Goal: Information Seeking & Learning: Learn about a topic

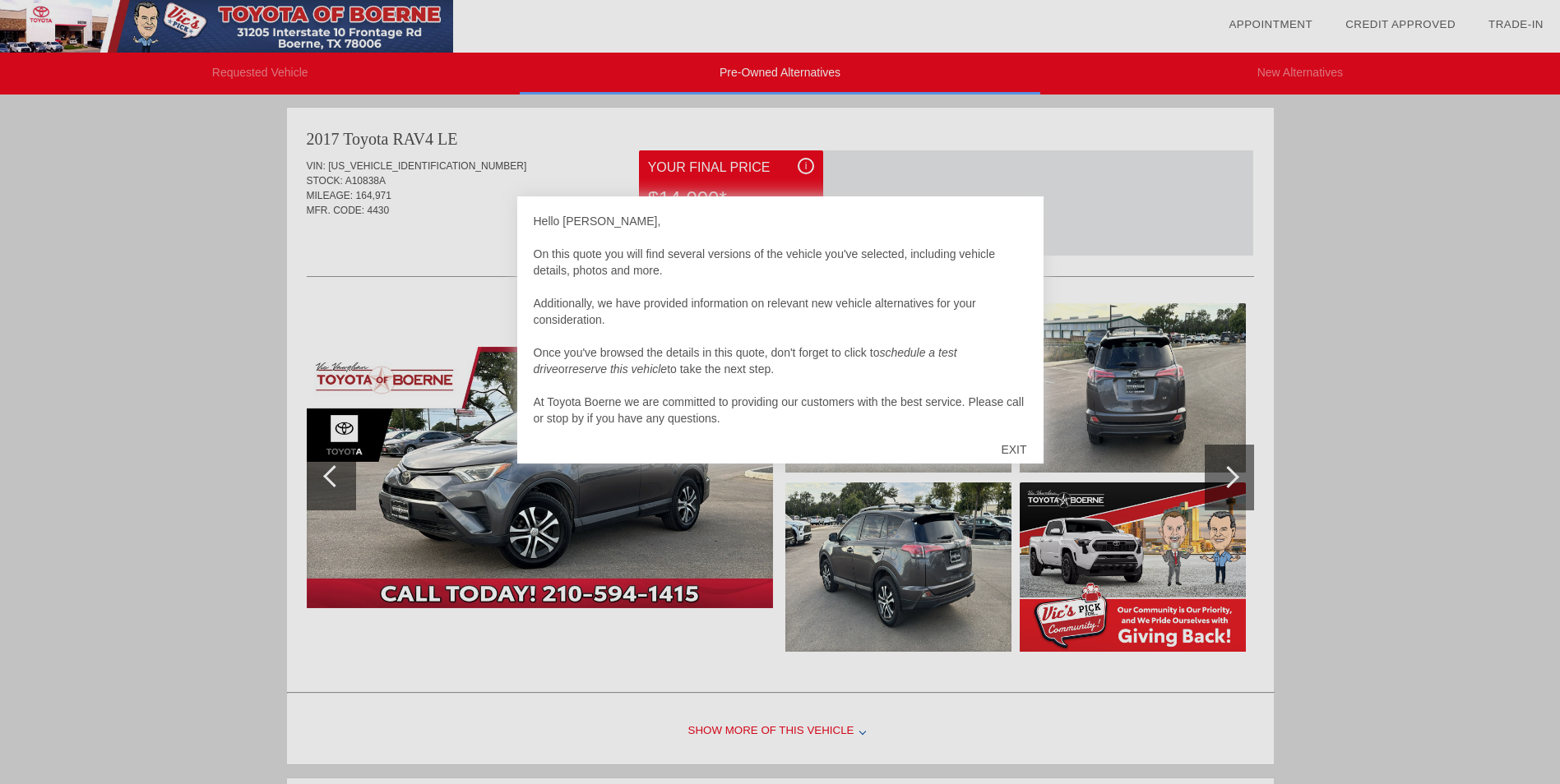
scroll to position [676, 0]
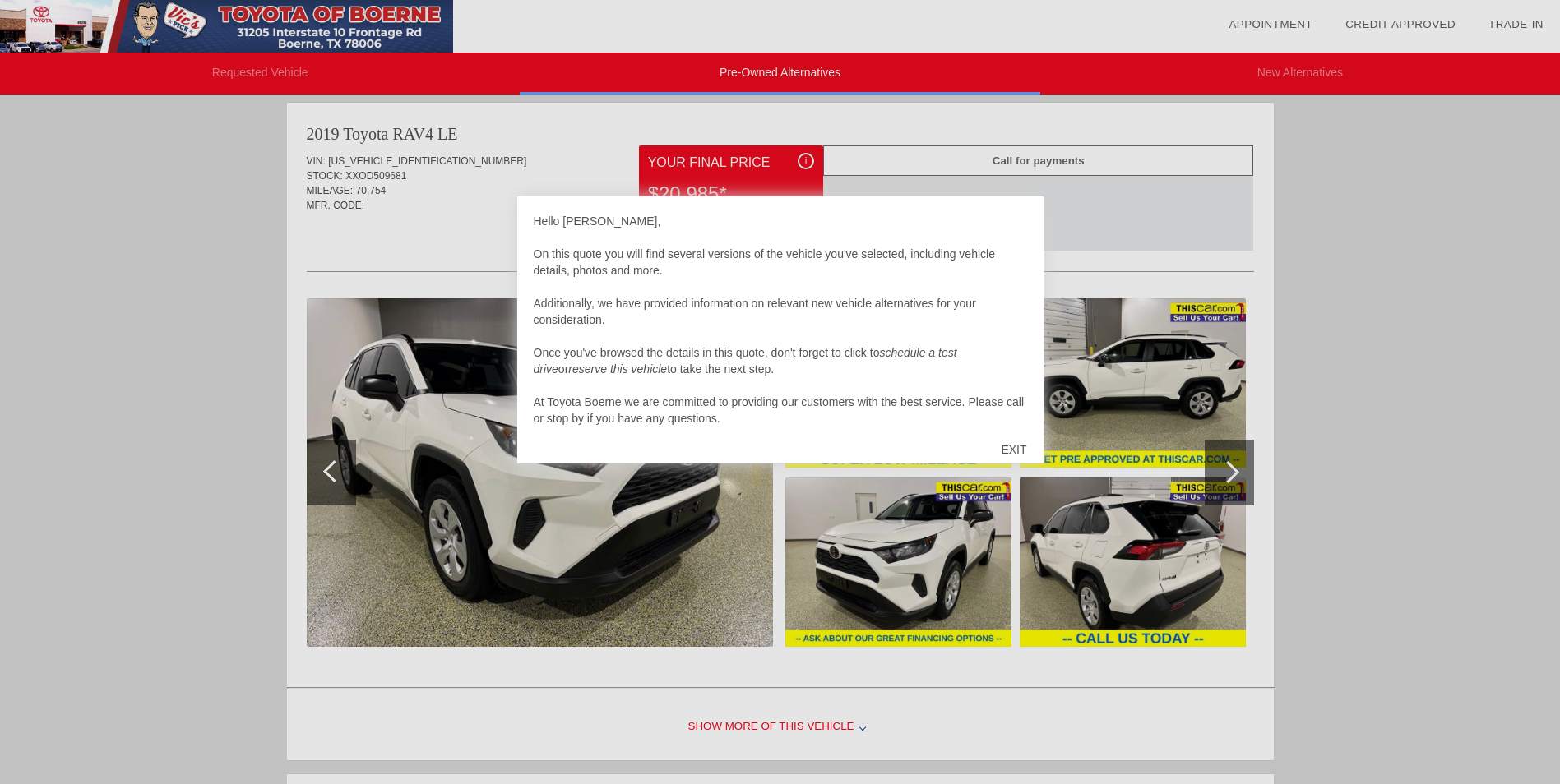
click at [1017, 450] on div "EXIT" at bounding box center [1014, 449] width 59 height 49
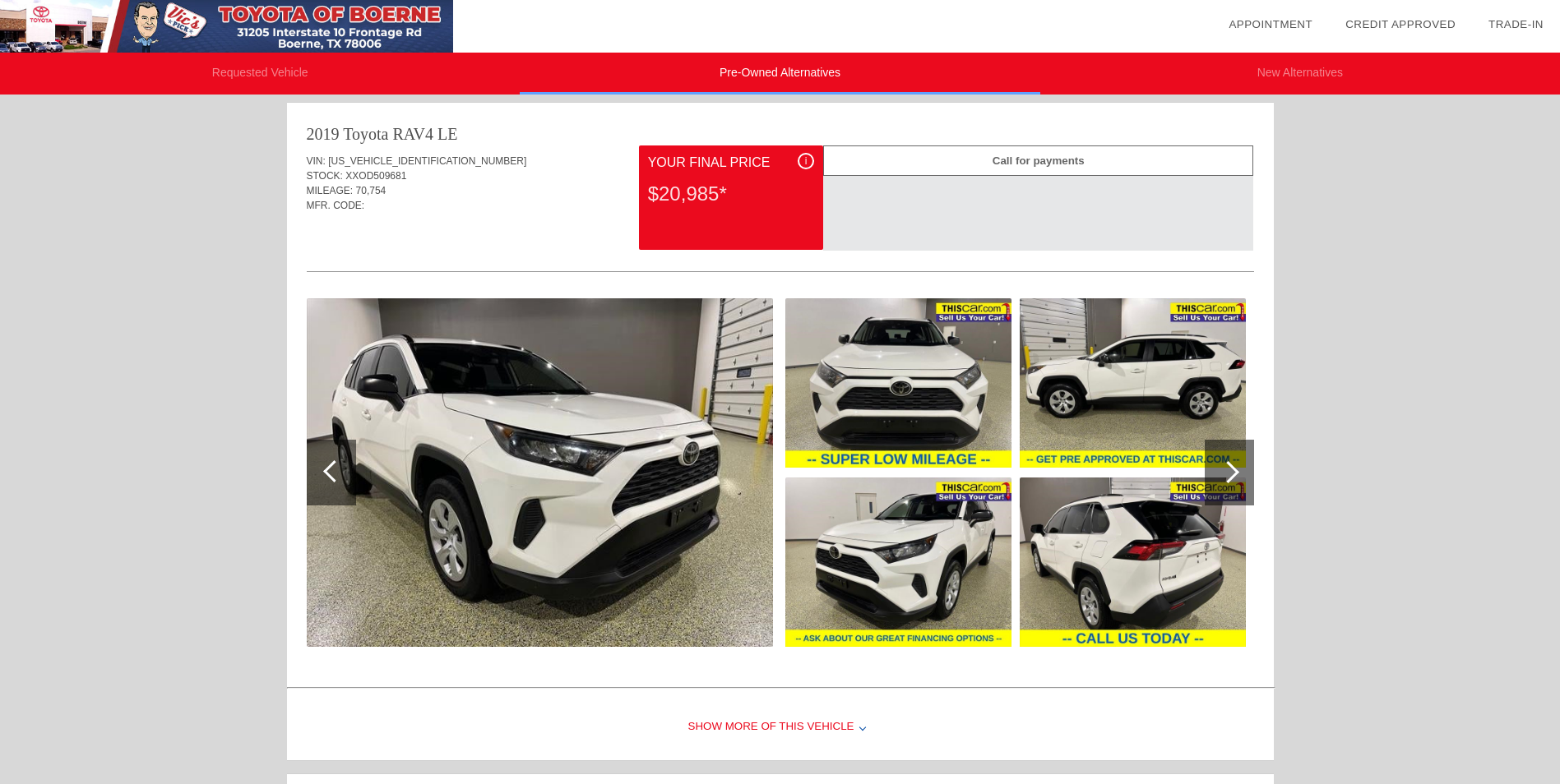
click at [1232, 471] on div at bounding box center [1228, 472] width 22 height 22
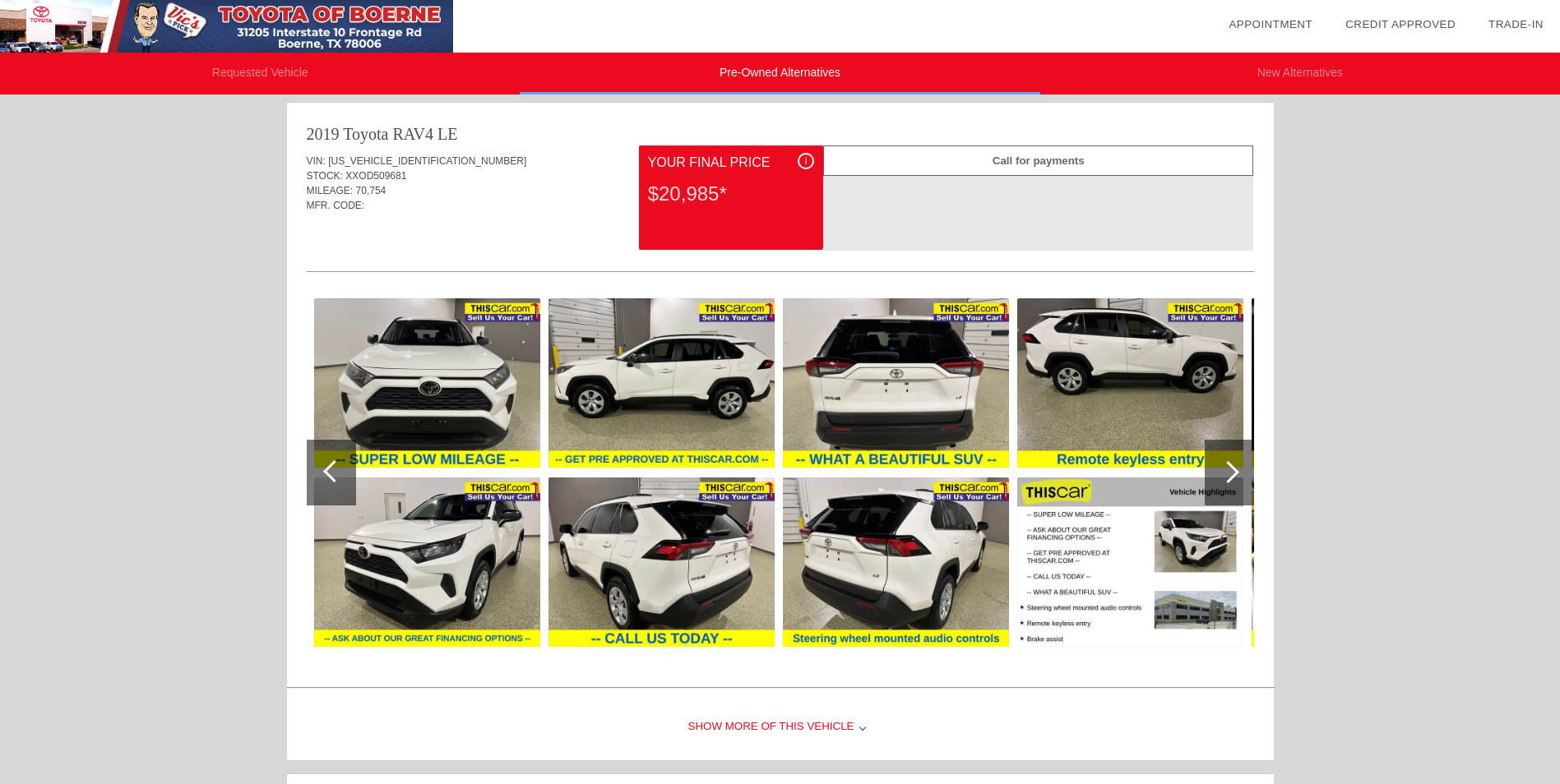
click at [1232, 471] on div at bounding box center [1228, 472] width 22 height 22
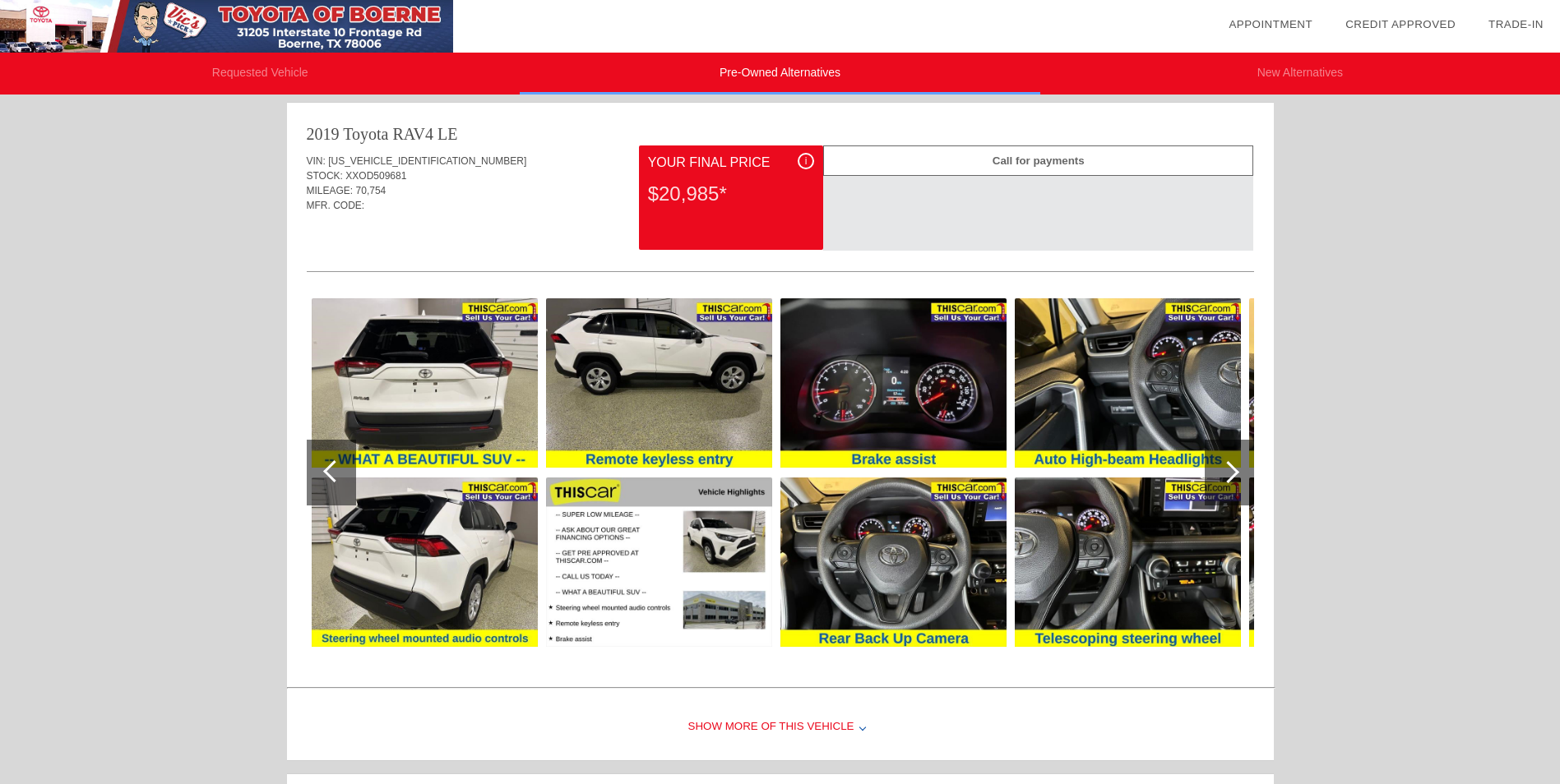
click at [1232, 471] on div at bounding box center [1228, 472] width 22 height 22
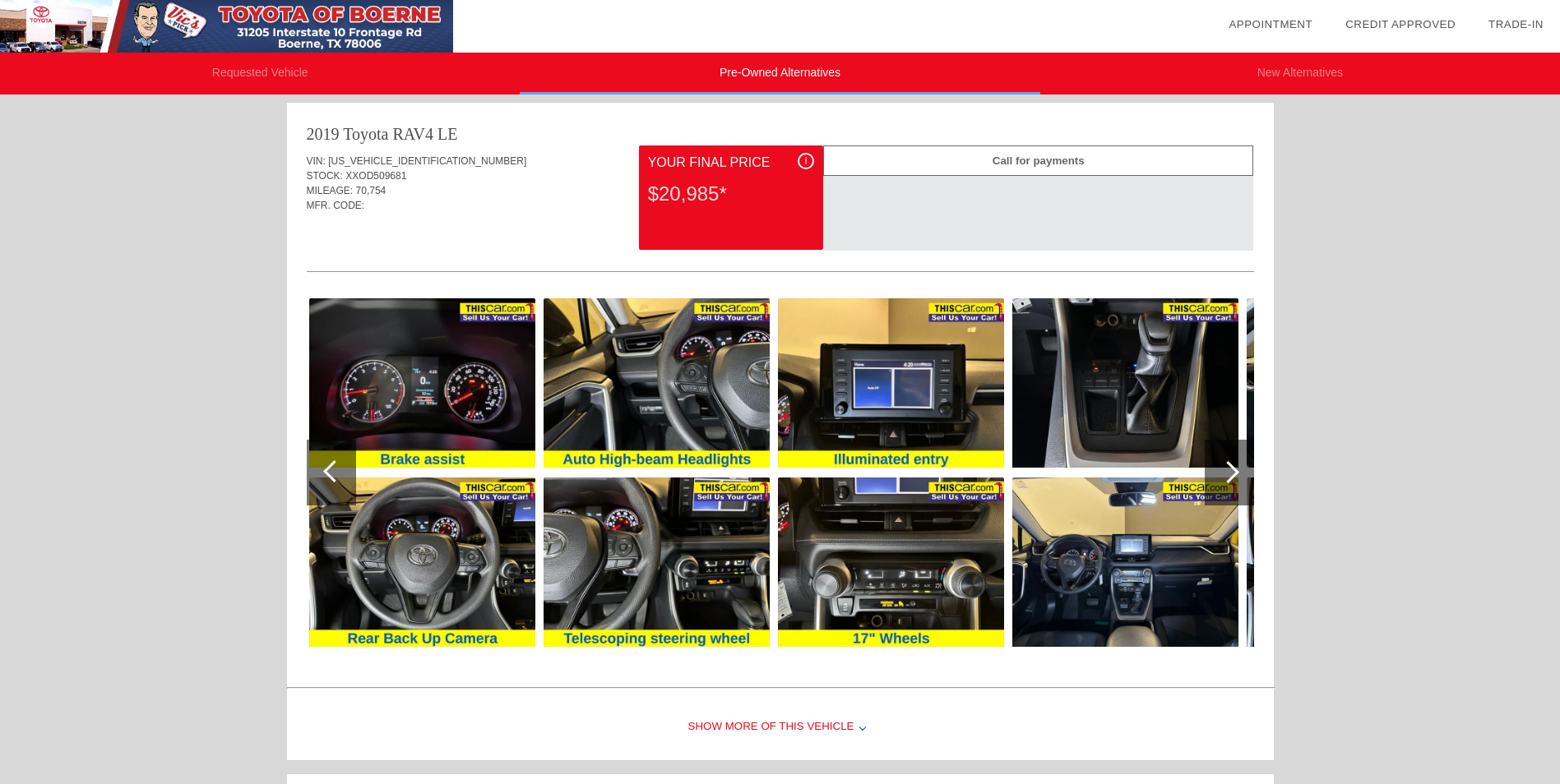
click at [1232, 471] on div at bounding box center [1228, 472] width 22 height 22
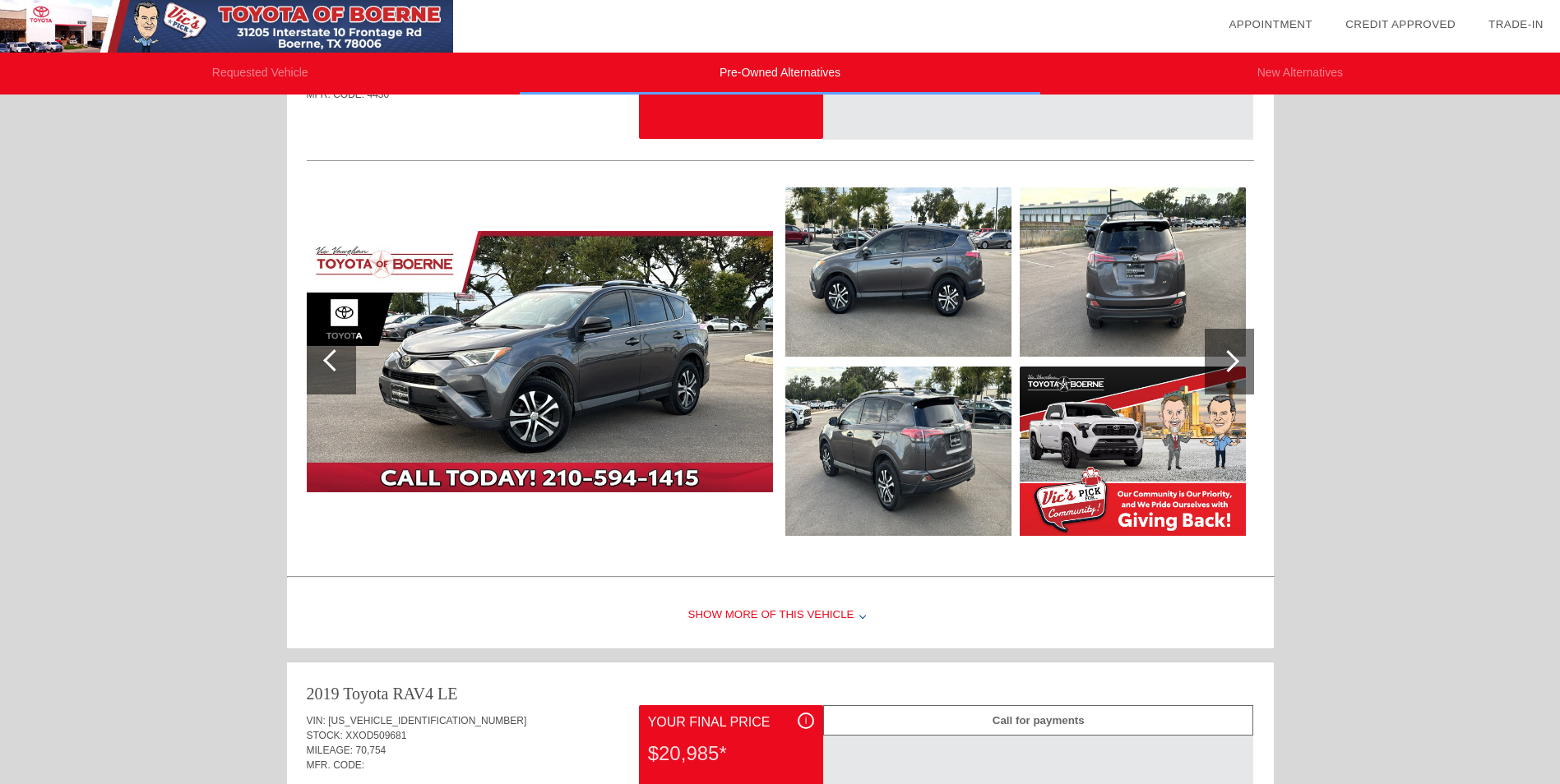
scroll to position [0, 0]
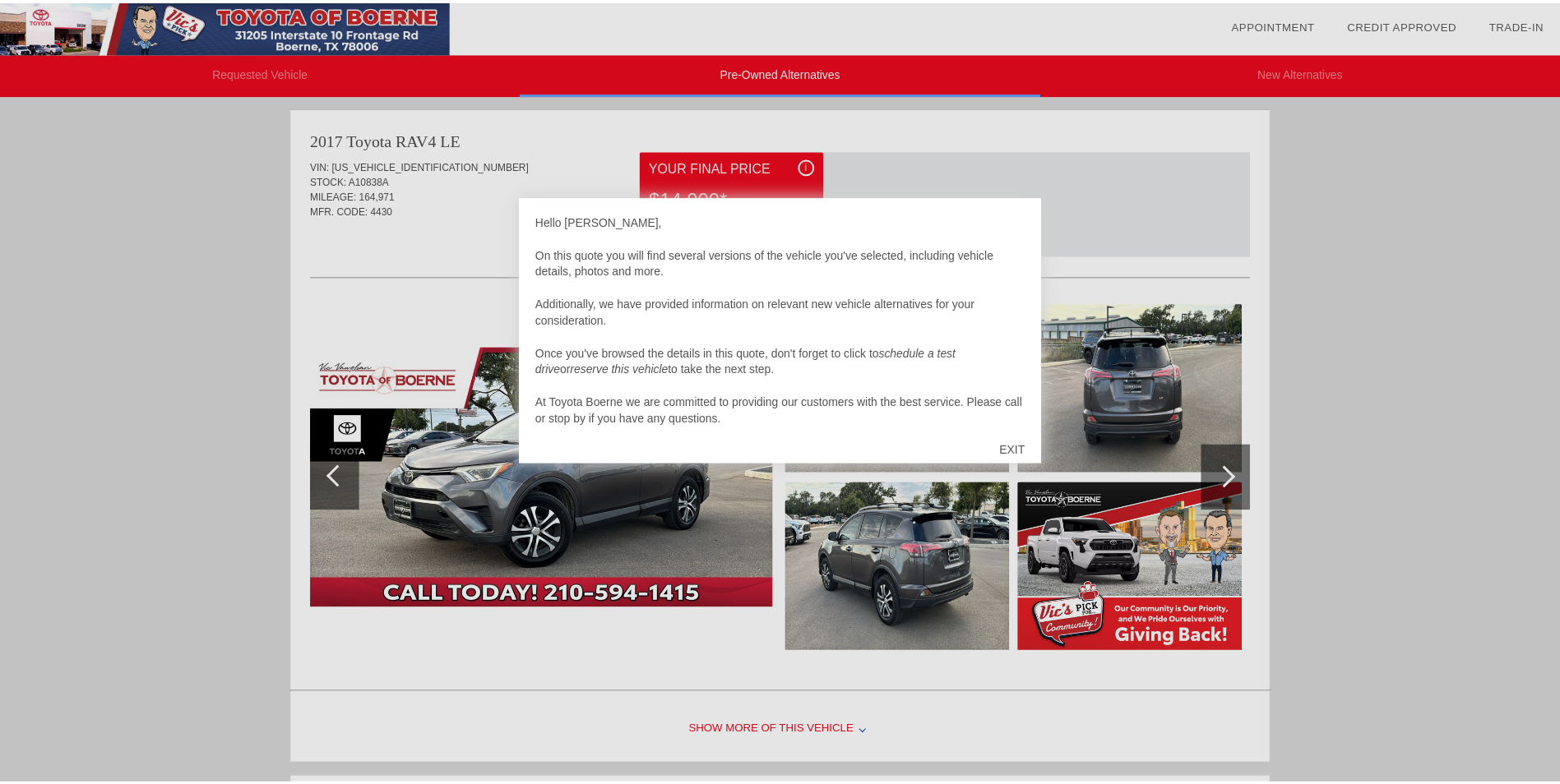
scroll to position [1348, 0]
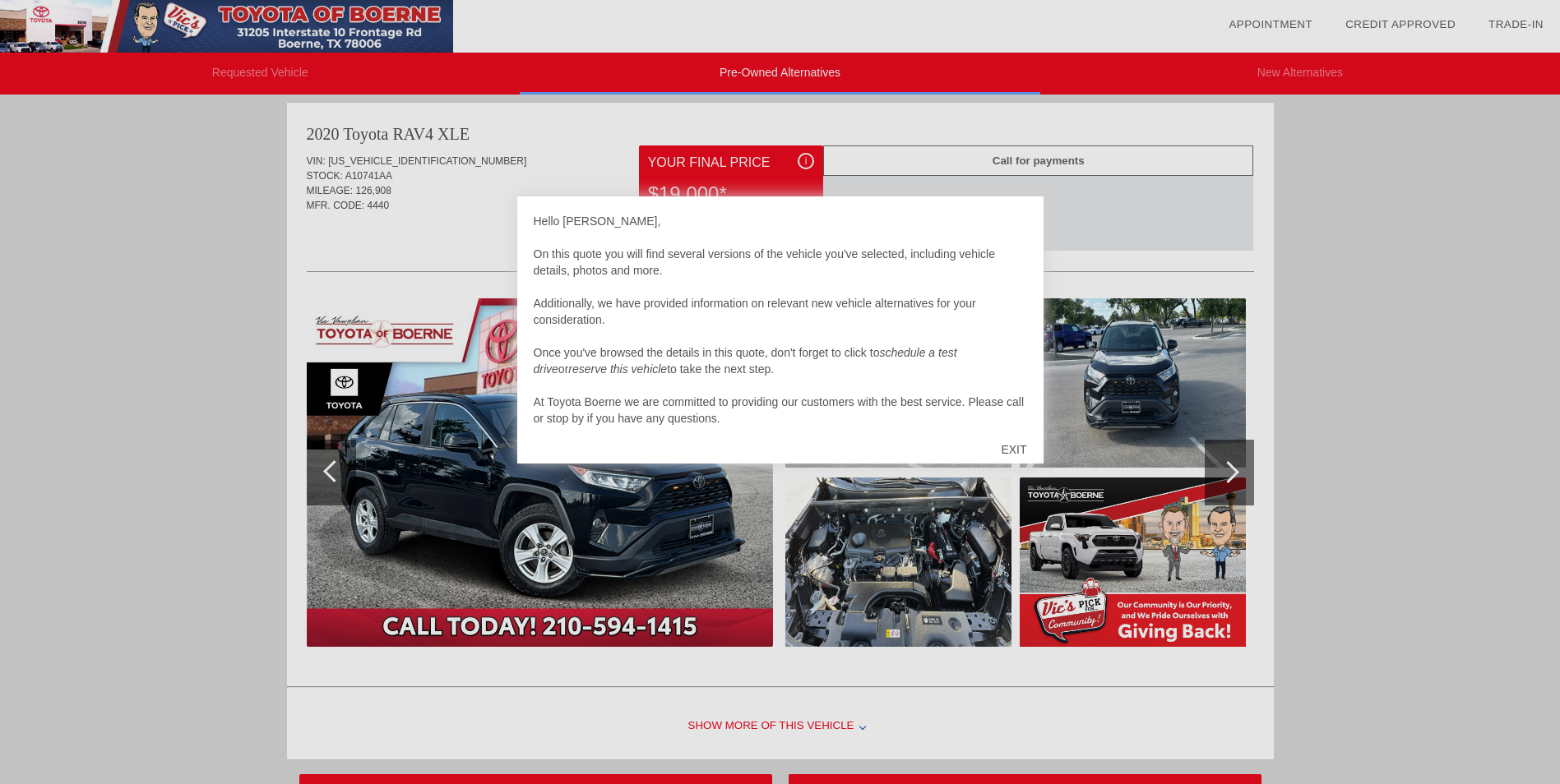
click at [1010, 444] on div "EXIT" at bounding box center [1014, 449] width 59 height 49
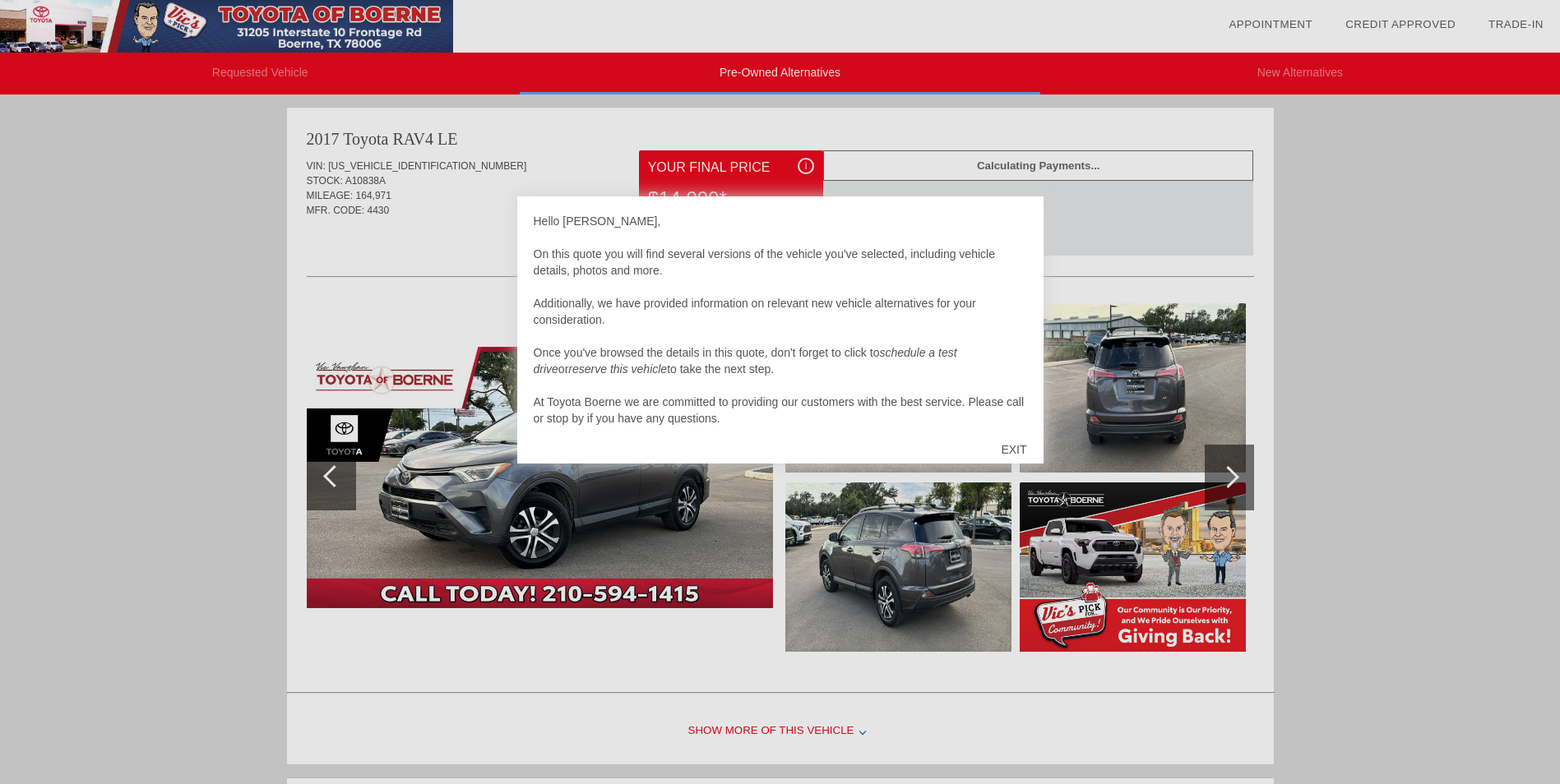
scroll to position [1348, 0]
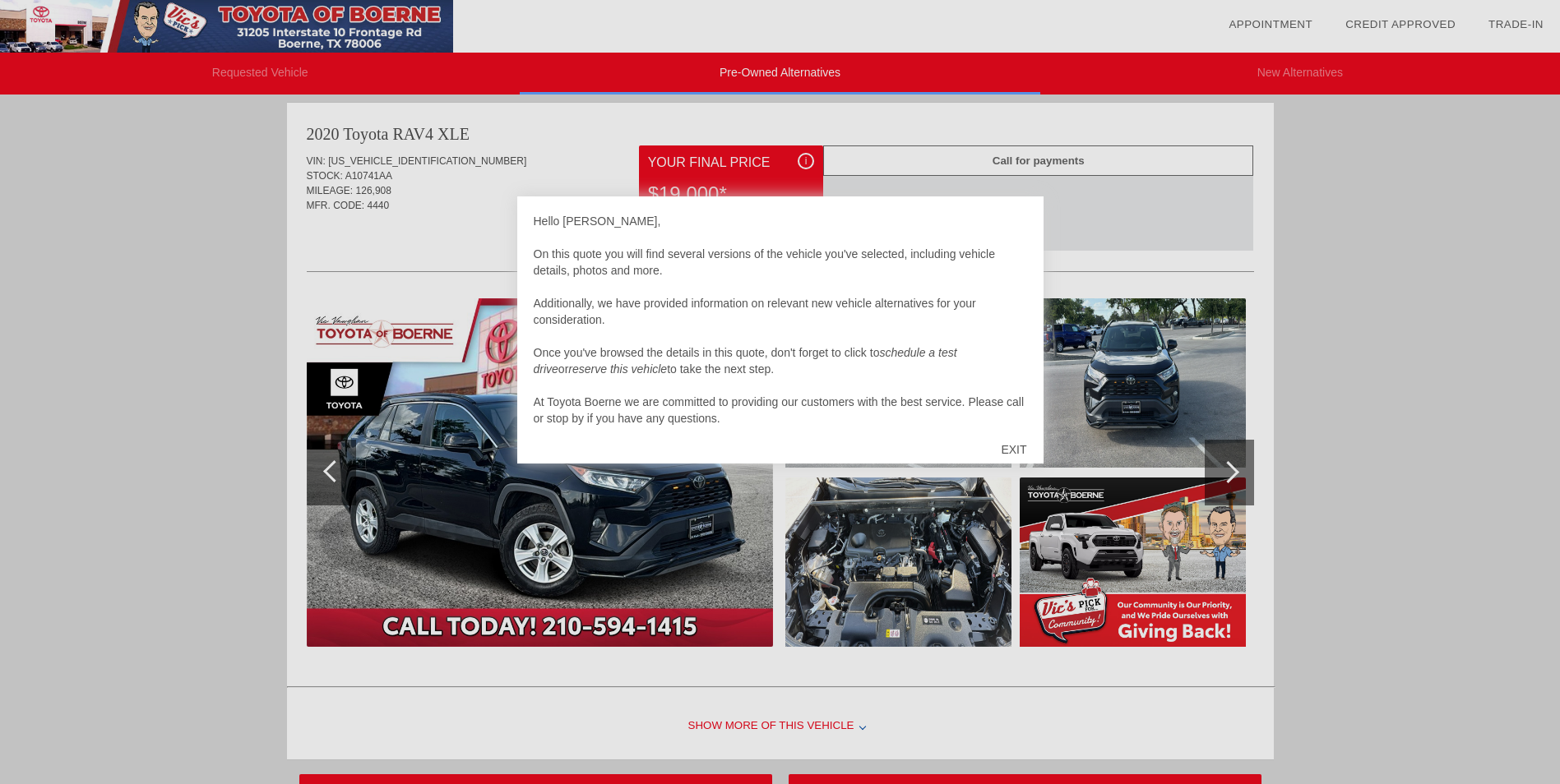
click at [1017, 447] on div "EXIT" at bounding box center [1014, 449] width 59 height 49
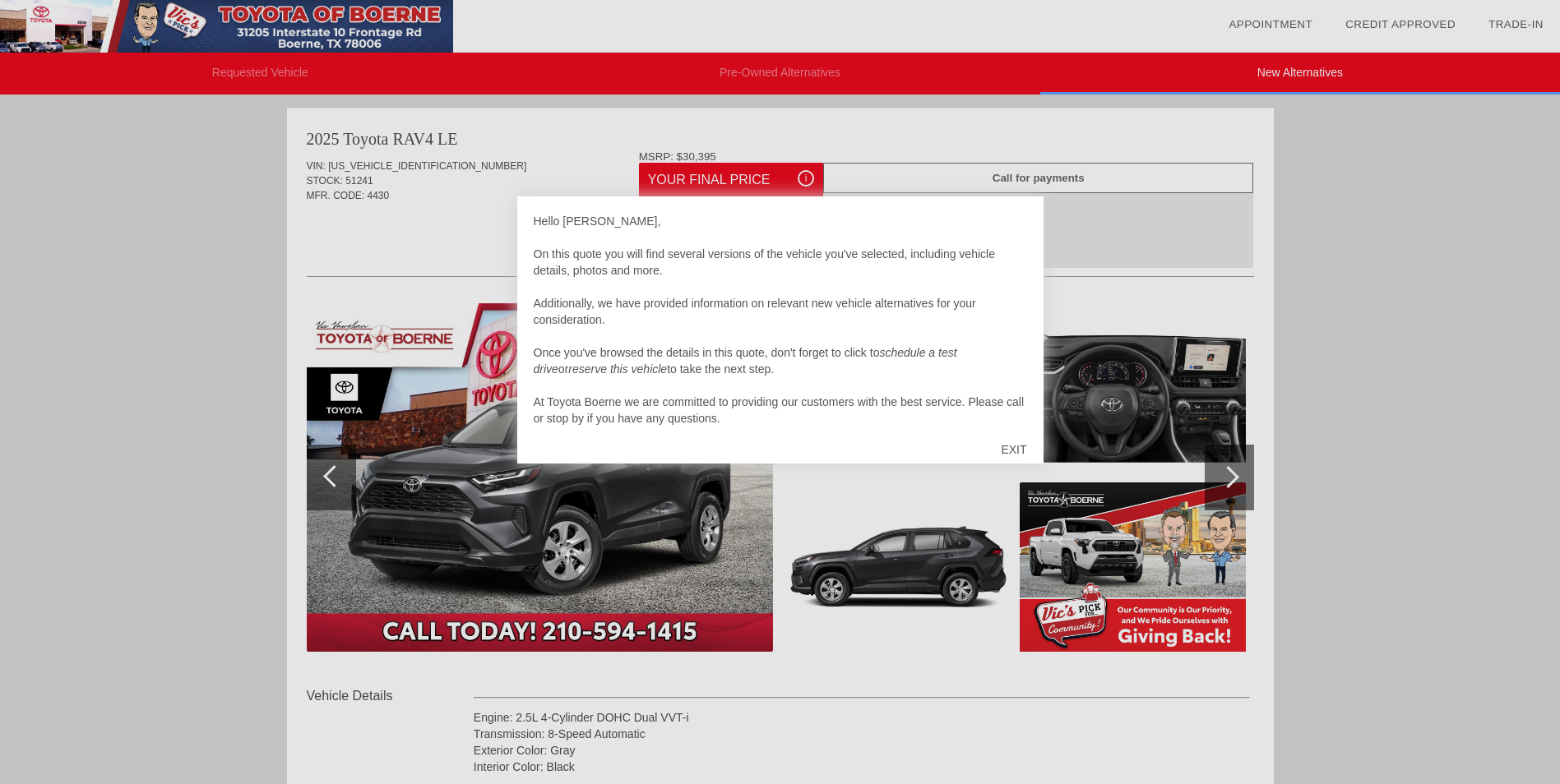
click at [1018, 443] on div "EXIT" at bounding box center [1014, 449] width 59 height 49
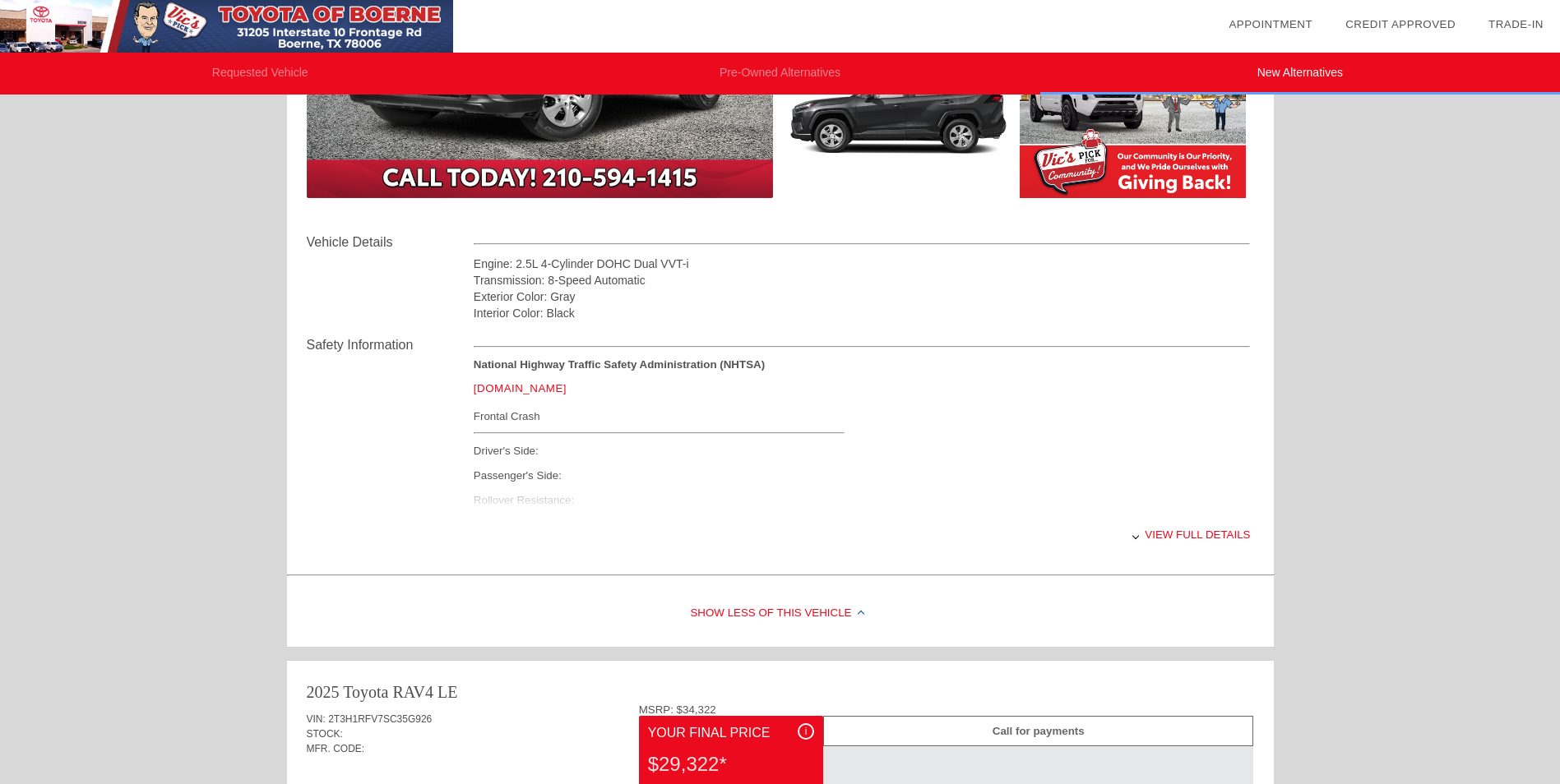
scroll to position [43, 0]
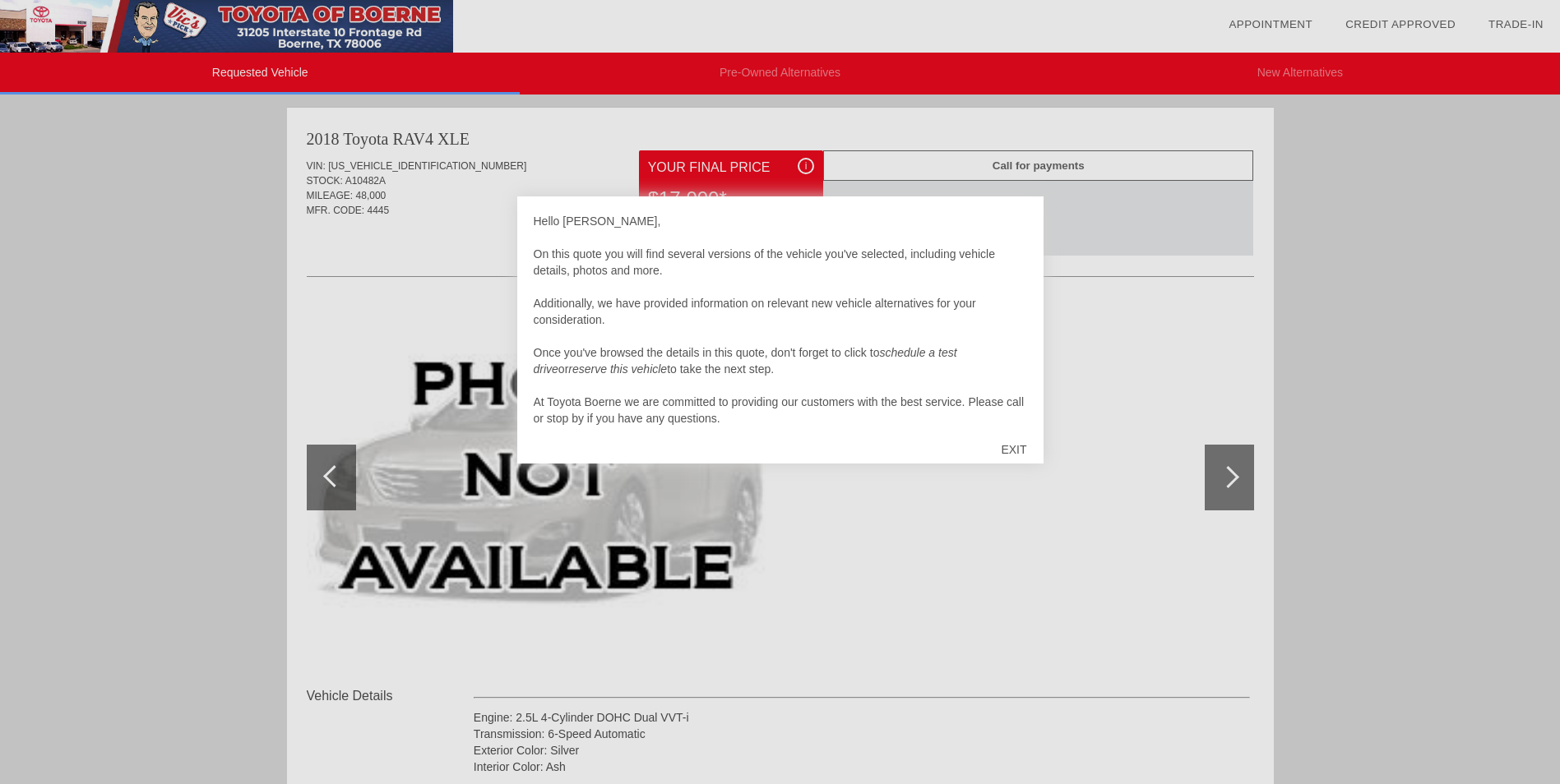
click at [1016, 449] on div "EXIT" at bounding box center [1014, 449] width 59 height 49
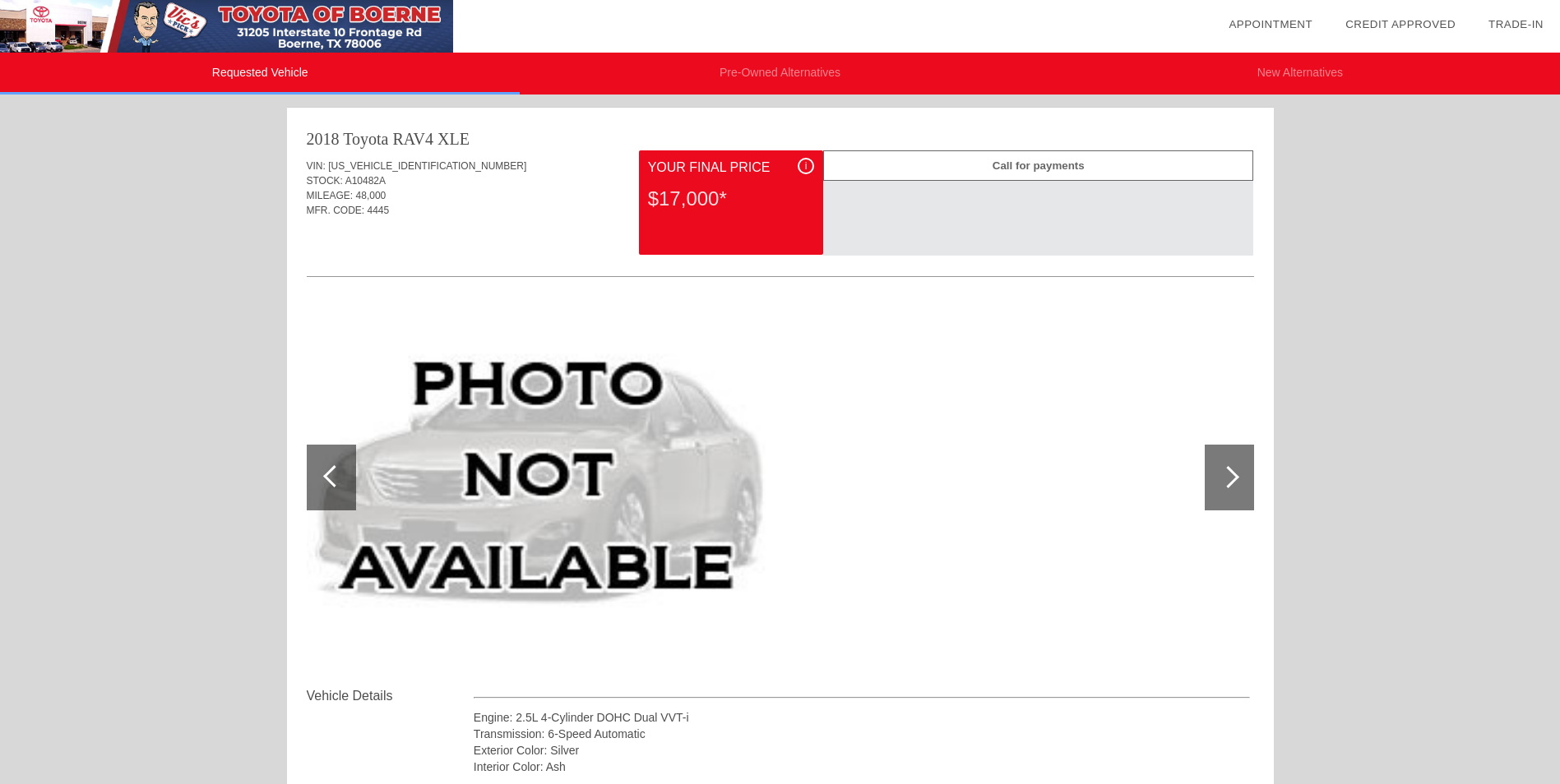
click at [1559, 0] on html "Requested Vehicle Pre-Owned Alternatives New Alternatives date_range Appointmen…" at bounding box center [780, 687] width 1560 height 1373
